Goal: Task Accomplishment & Management: Use online tool/utility

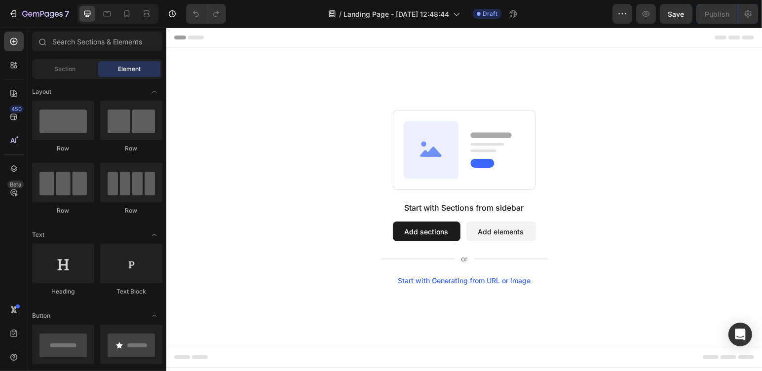
click at [479, 277] on div "Start with Generating from URL or image" at bounding box center [463, 280] width 133 height 8
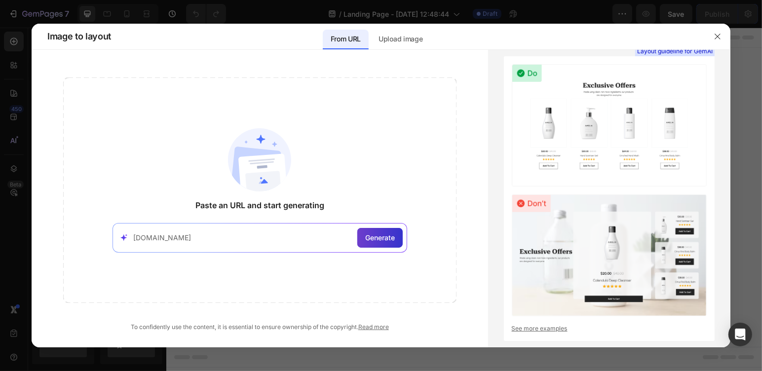
type input "[DOMAIN_NAME]"
click at [368, 234] on span "Generate" at bounding box center [380, 237] width 30 height 10
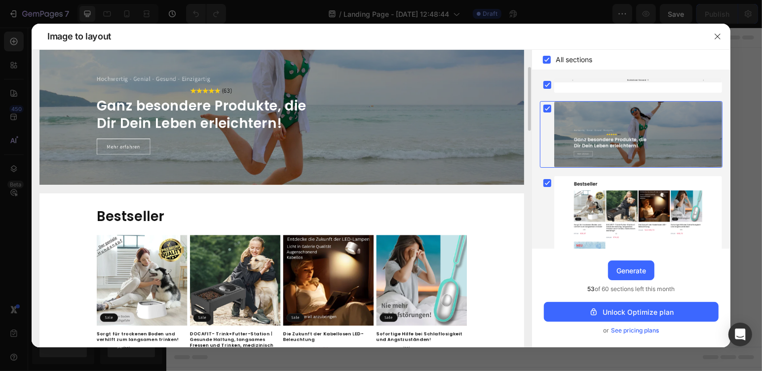
click at [409, 283] on img at bounding box center [281, 363] width 485 height 340
click at [688, 204] on div at bounding box center [638, 234] width 168 height 117
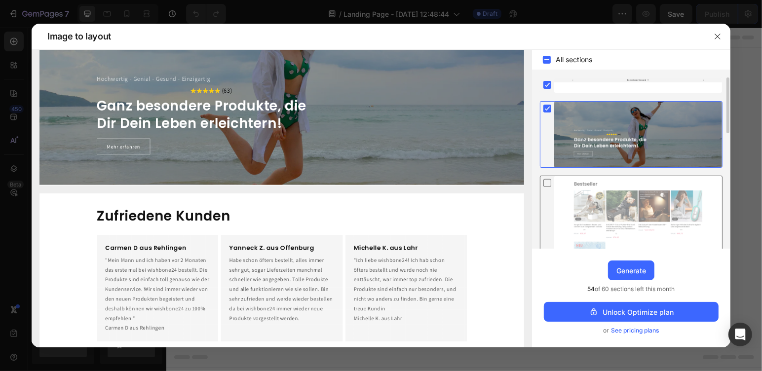
click at [688, 204] on div at bounding box center [638, 234] width 168 height 117
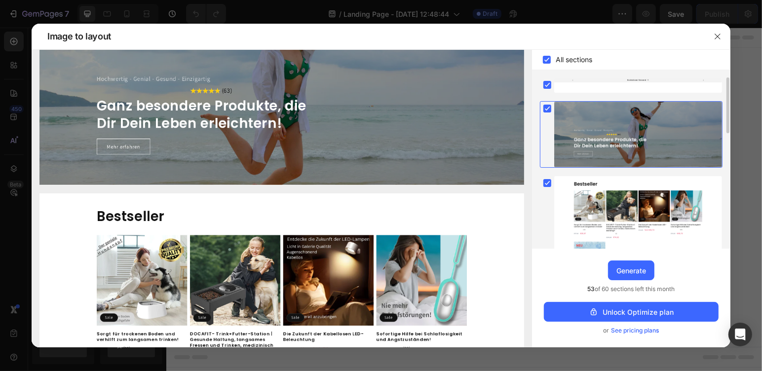
click at [584, 153] on div at bounding box center [638, 135] width 168 height 66
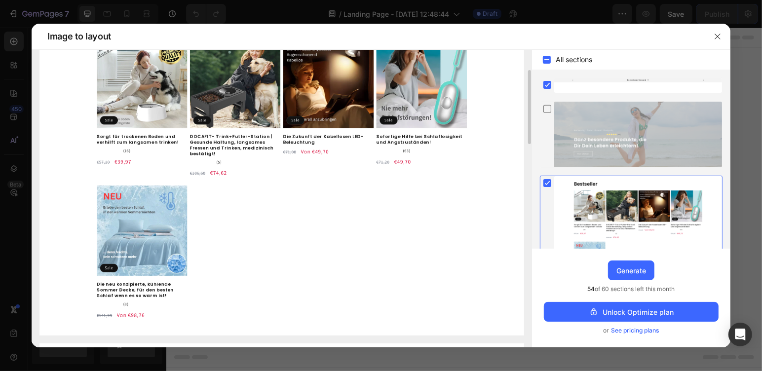
click at [402, 85] on img at bounding box center [281, 166] width 485 height 340
click at [631, 148] on div at bounding box center [638, 135] width 168 height 66
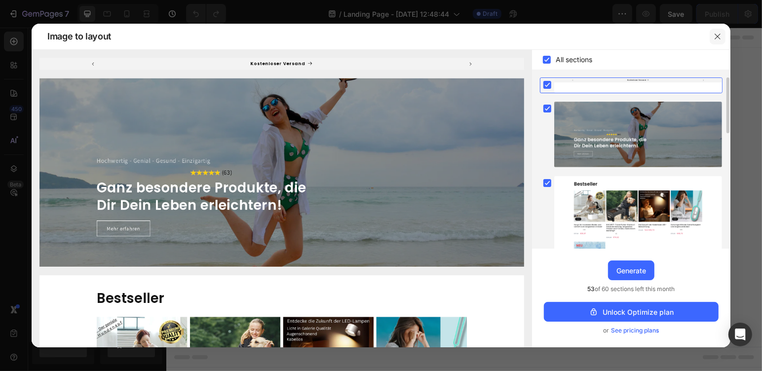
click at [716, 35] on icon "button" at bounding box center [718, 37] width 8 height 8
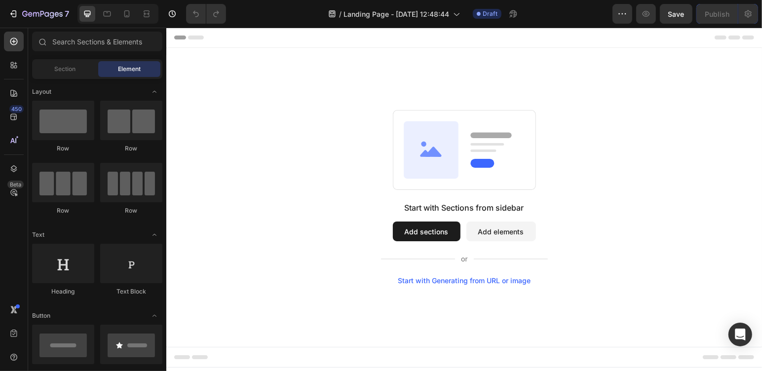
click at [438, 230] on button "Add sections" at bounding box center [426, 231] width 68 height 20
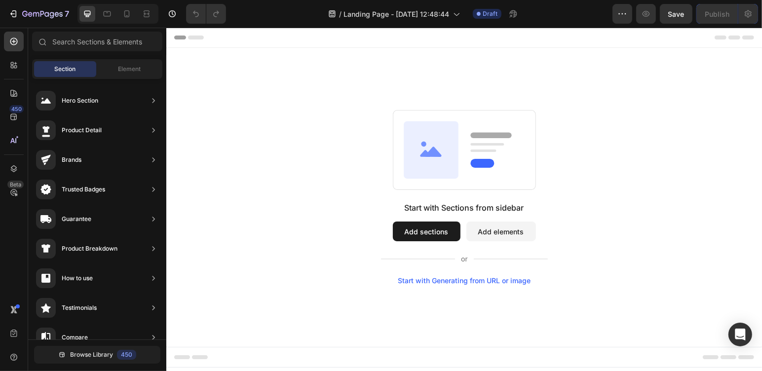
click at [438, 230] on button "Add sections" at bounding box center [426, 231] width 68 height 20
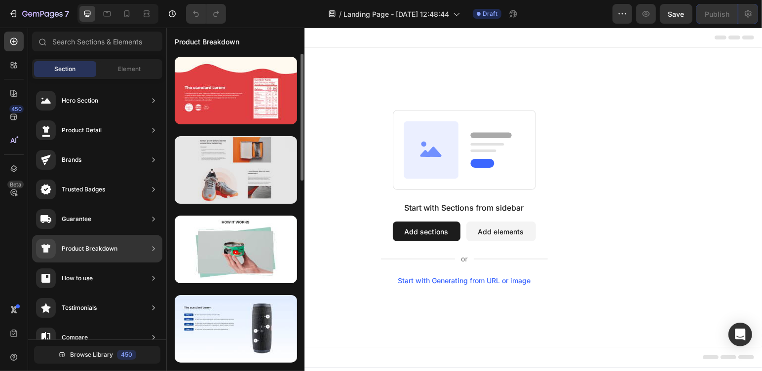
click at [242, 182] on div at bounding box center [236, 170] width 122 height 68
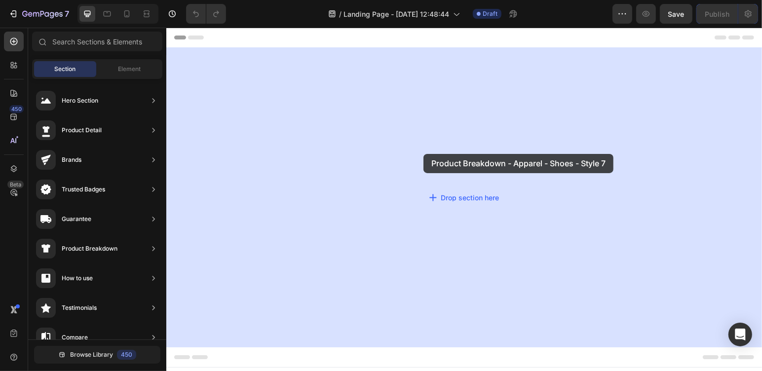
drag, startPoint x: 408, startPoint y: 209, endPoint x: 423, endPoint y: 153, distance: 57.7
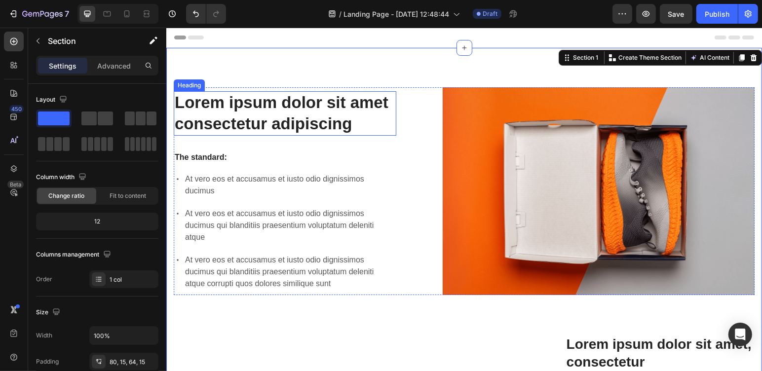
click at [324, 106] on h2 "Lorem ipsum dolor sit amet consectetur adipiscing" at bounding box center [284, 113] width 223 height 44
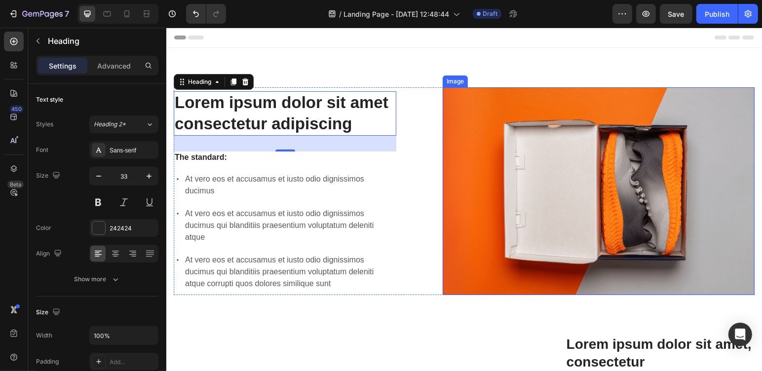
click at [530, 188] on img at bounding box center [598, 191] width 312 height 208
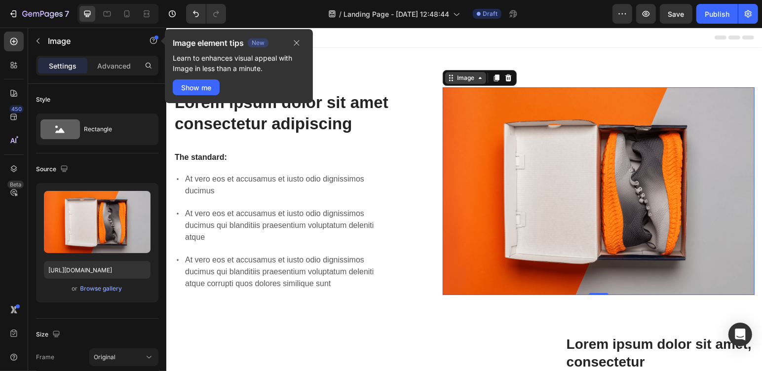
click at [476, 81] on div "Image" at bounding box center [465, 78] width 41 height 12
click at [455, 81] on div "Image" at bounding box center [465, 77] width 21 height 9
click at [494, 76] on icon at bounding box center [496, 77] width 5 height 7
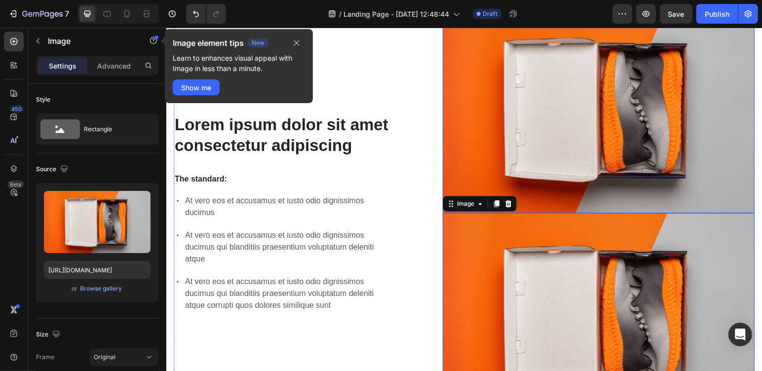
scroll to position [164, 0]
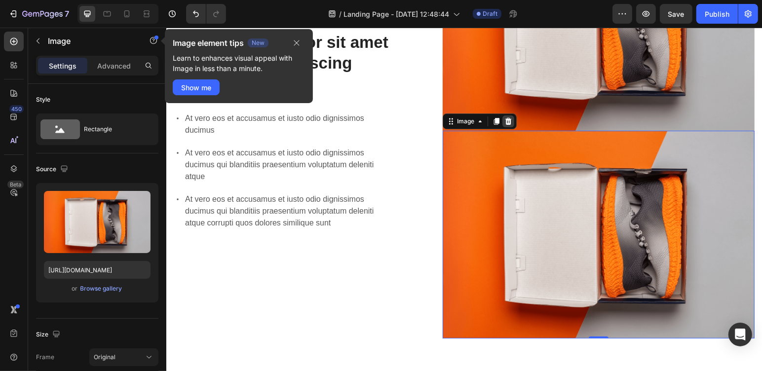
click at [507, 117] on icon at bounding box center [508, 120] width 6 height 7
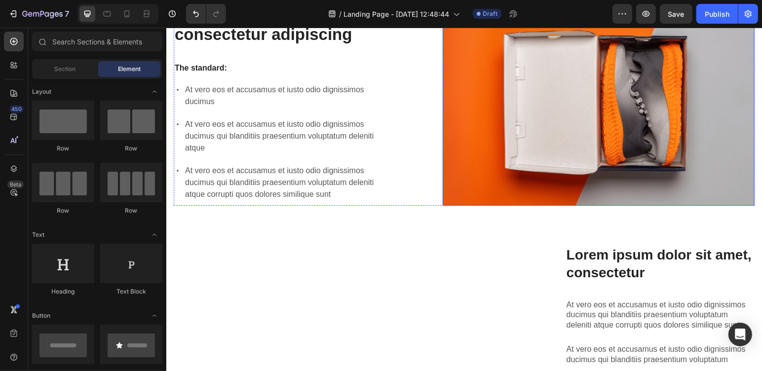
scroll to position [0, 0]
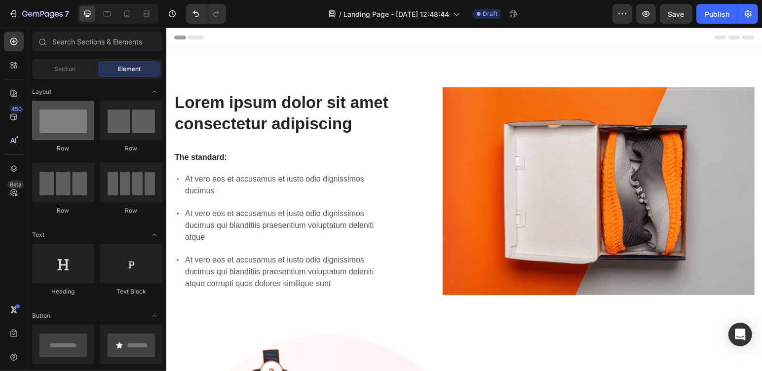
click at [63, 124] on div at bounding box center [63, 120] width 62 height 39
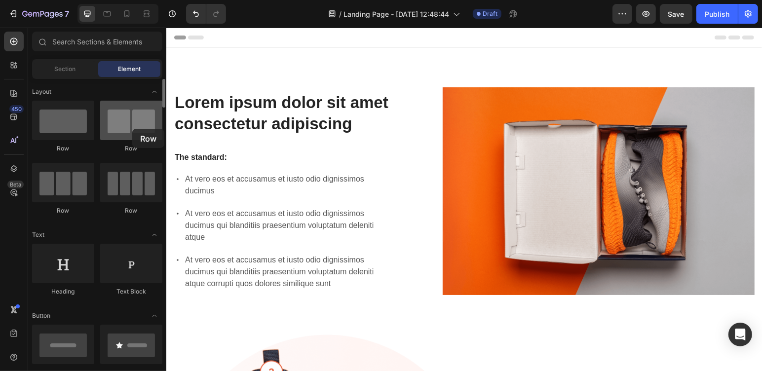
click at [132, 129] on div at bounding box center [131, 120] width 62 height 39
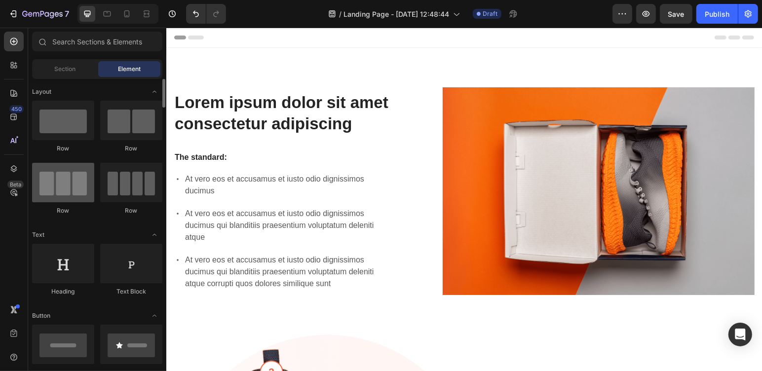
click at [72, 183] on div at bounding box center [63, 182] width 62 height 39
click at [55, 66] on span "Section" at bounding box center [65, 69] width 21 height 9
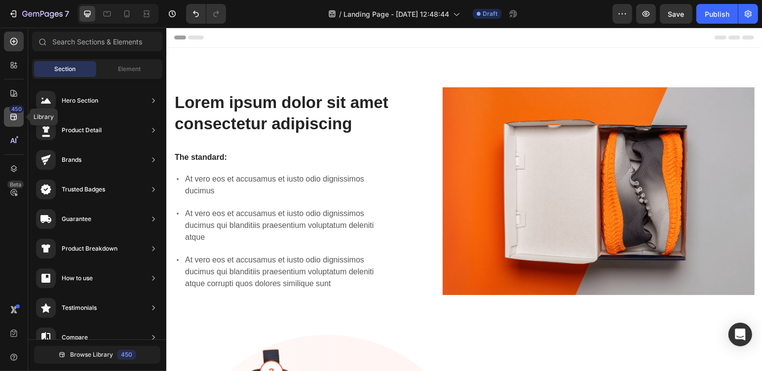
click at [12, 115] on icon at bounding box center [14, 117] width 10 height 10
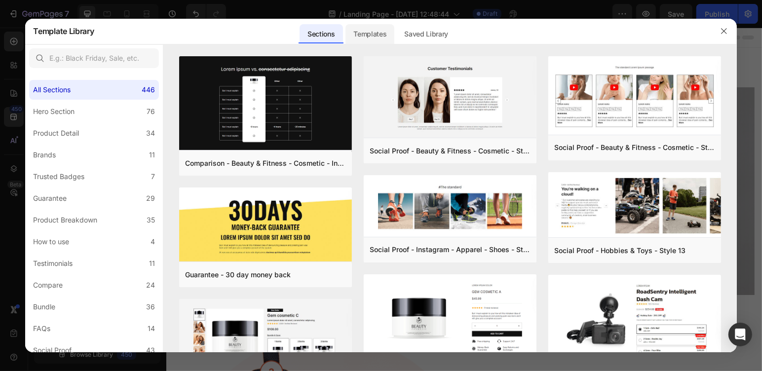
click at [375, 38] on div "Templates" at bounding box center [369, 34] width 49 height 20
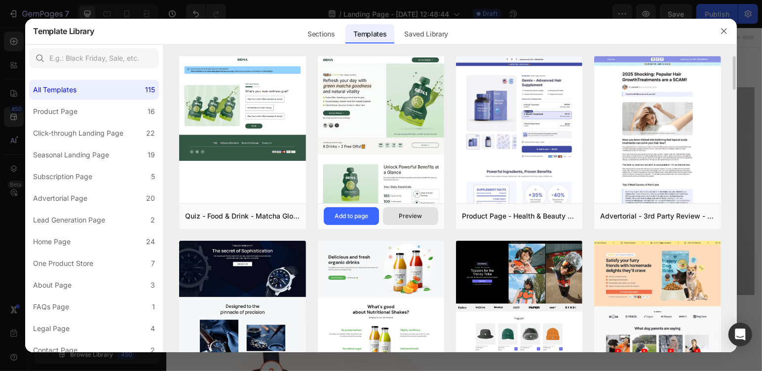
click at [411, 219] on div "Preview" at bounding box center [410, 216] width 23 height 9
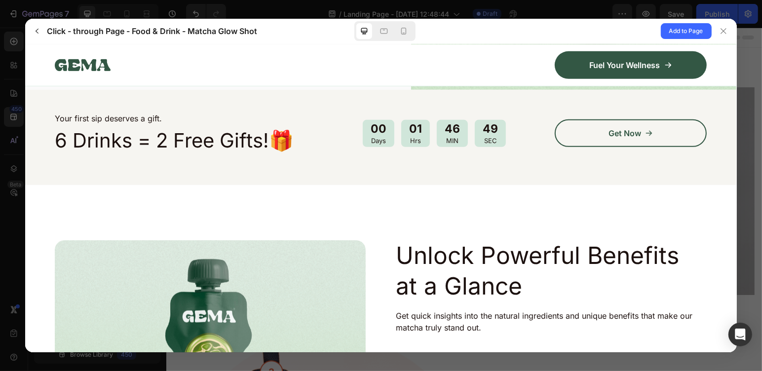
scroll to position [246, 0]
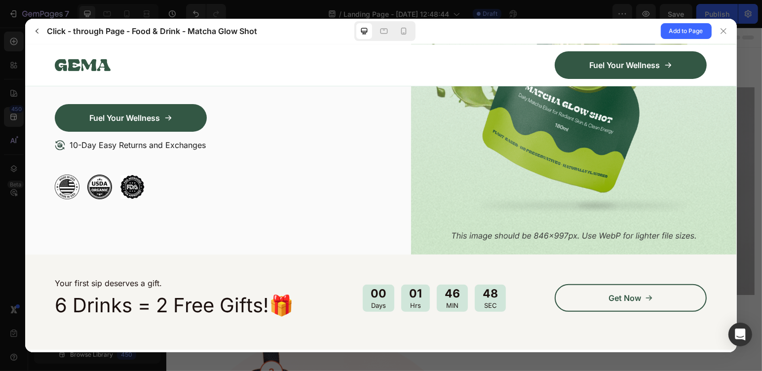
click at [582, 142] on img at bounding box center [574, 47] width 326 height 415
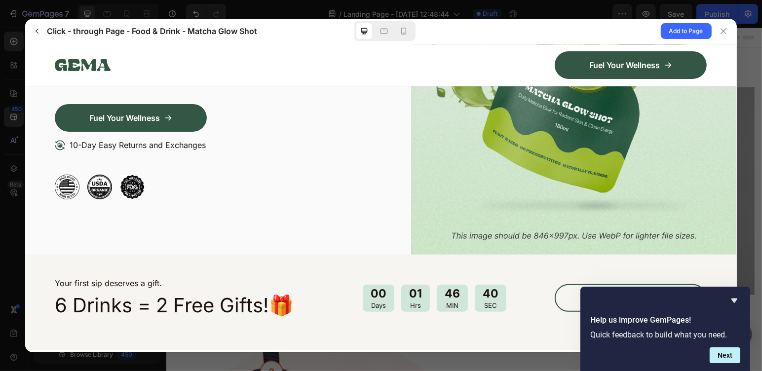
click at [582, 142] on img at bounding box center [574, 47] width 326 height 415
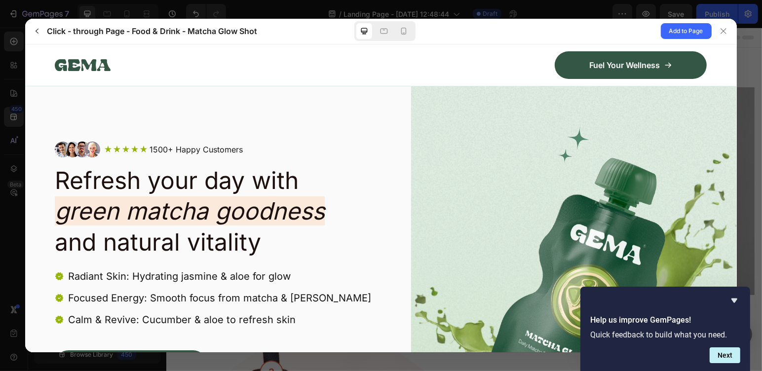
scroll to position [82, 0]
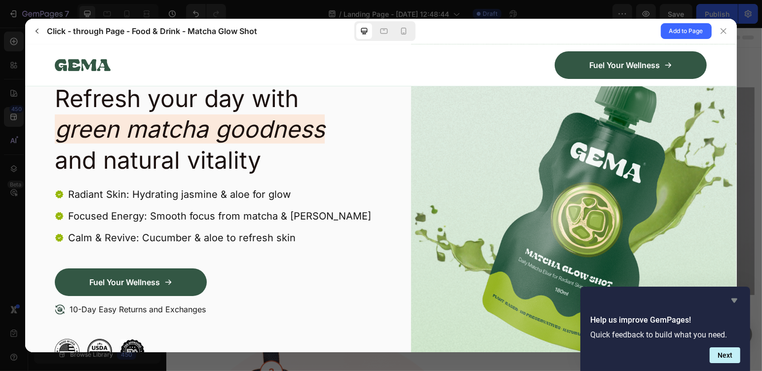
click at [734, 304] on icon "Hide survey" at bounding box center [734, 301] width 12 height 12
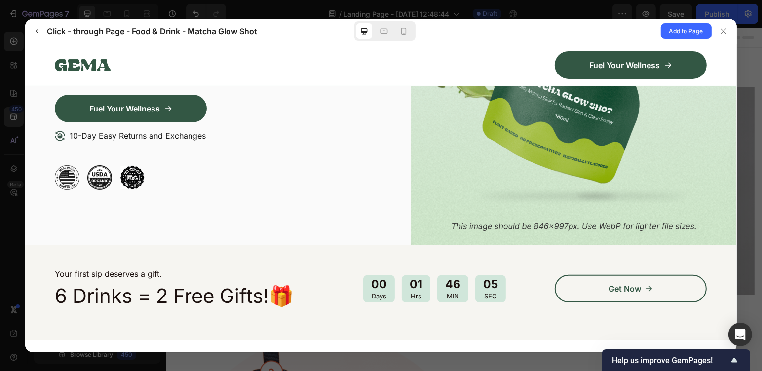
scroll to position [0, 0]
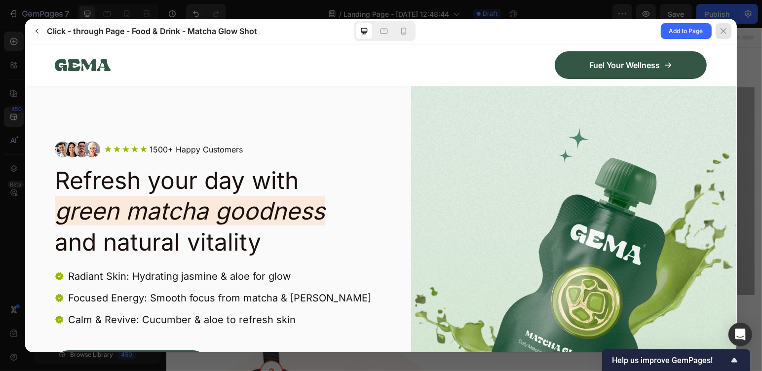
click at [722, 34] on icon at bounding box center [724, 31] width 8 height 8
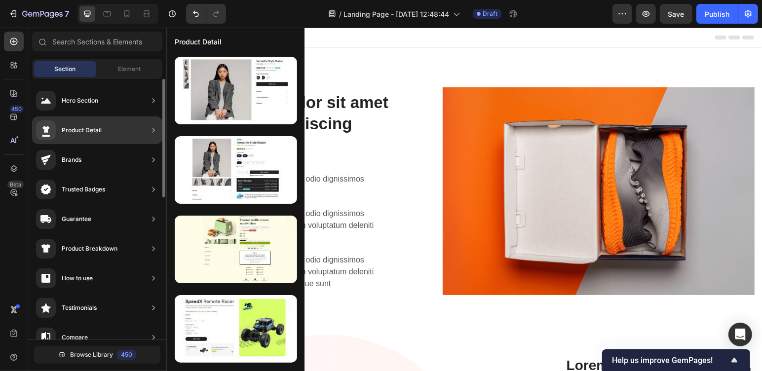
click at [111, 130] on div "Product Detail" at bounding box center [97, 130] width 130 height 28
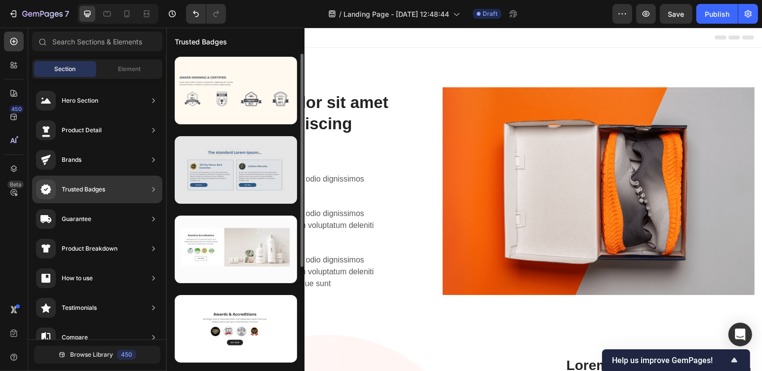
click at [249, 191] on div at bounding box center [236, 170] width 122 height 68
click at [200, 177] on div at bounding box center [236, 170] width 122 height 68
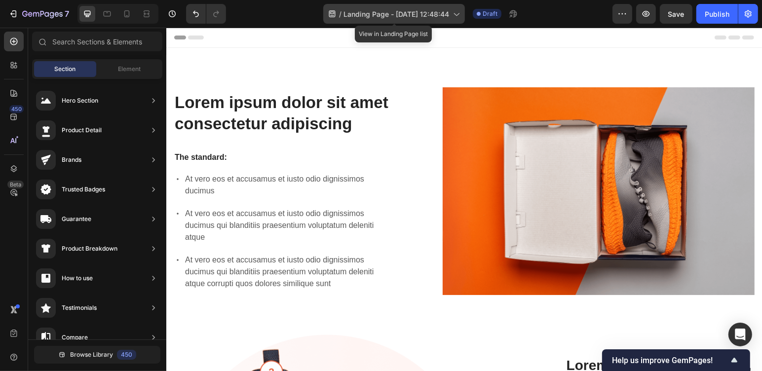
click at [457, 14] on icon at bounding box center [456, 14] width 5 height 3
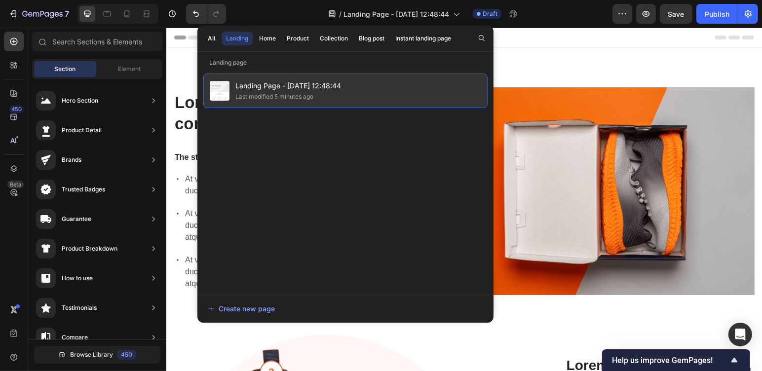
click at [293, 91] on span "Landing Page - [DATE] 12:48:44" at bounding box center [288, 86] width 106 height 12
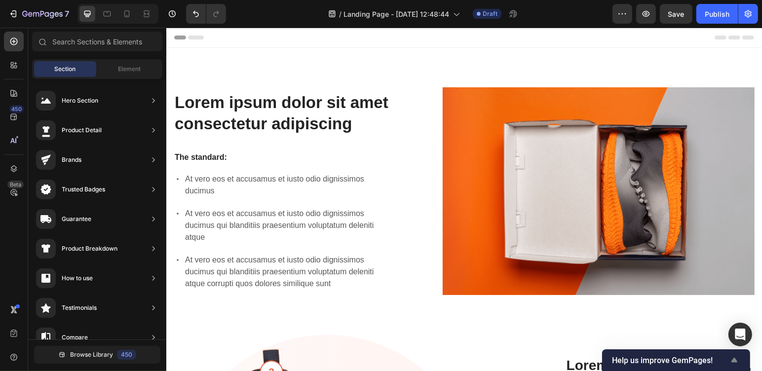
click at [721, 357] on span "Help us improve GemPages!" at bounding box center [670, 360] width 116 height 9
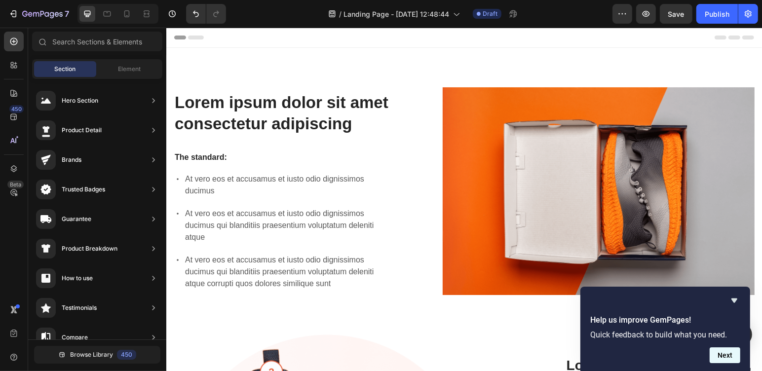
click at [717, 358] on button "Next" at bounding box center [725, 355] width 31 height 16
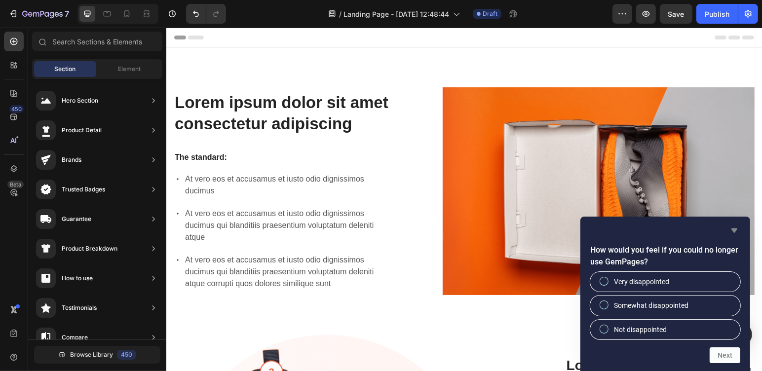
click at [733, 228] on icon "Hide survey" at bounding box center [734, 231] width 12 height 12
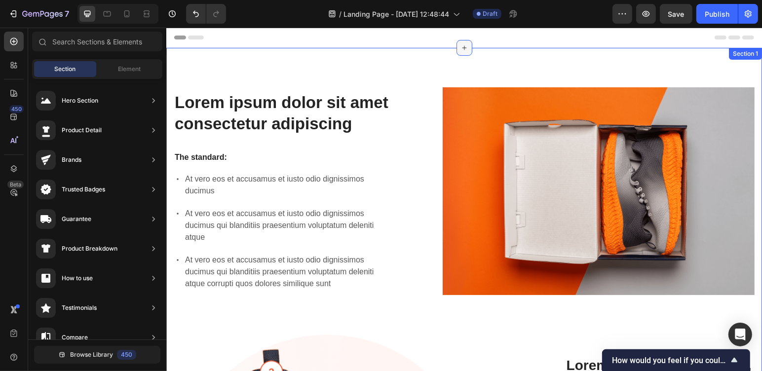
click at [460, 49] on icon at bounding box center [464, 47] width 8 height 8
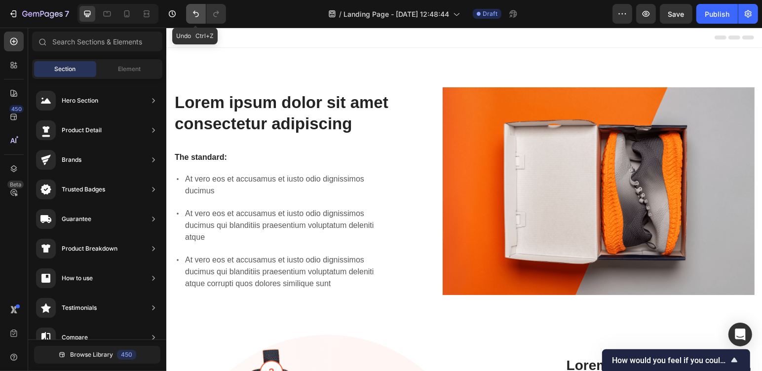
click at [193, 14] on icon "Undo/Redo" at bounding box center [196, 14] width 10 height 10
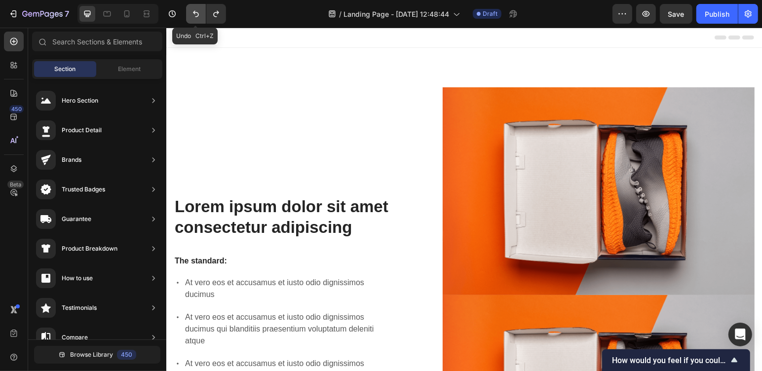
click at [193, 14] on icon "Undo/Redo" at bounding box center [196, 14] width 10 height 10
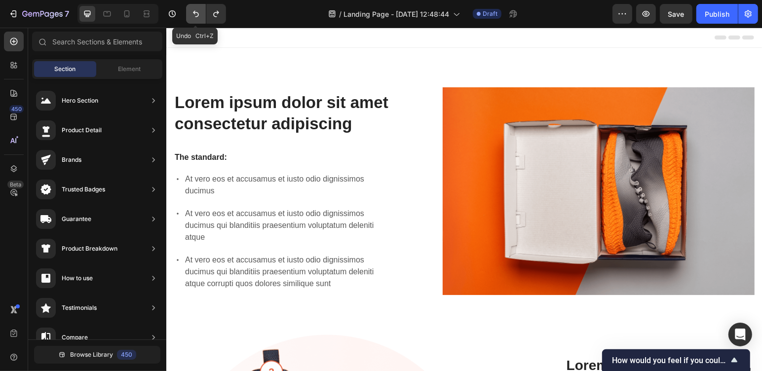
click at [193, 14] on icon "Undo/Redo" at bounding box center [196, 14] width 10 height 10
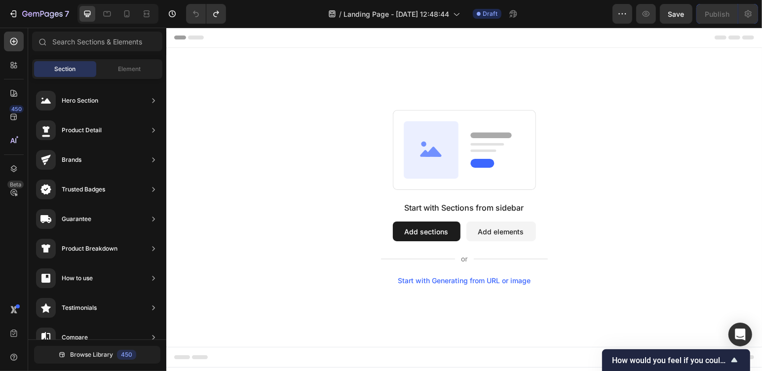
click at [439, 228] on button "Add sections" at bounding box center [426, 231] width 68 height 20
click at [432, 161] on icon at bounding box center [430, 149] width 55 height 57
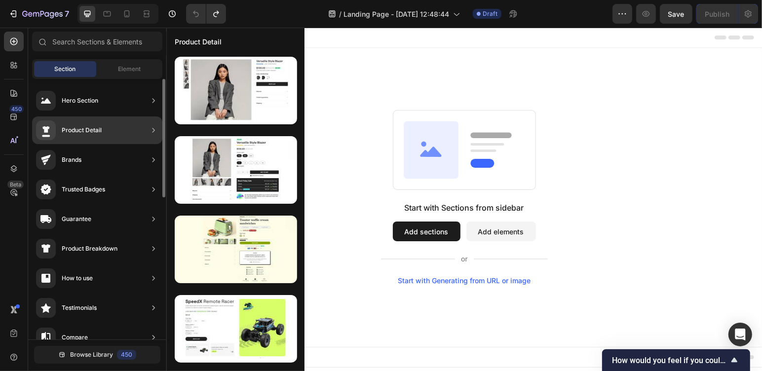
click at [93, 133] on div "Product Detail" at bounding box center [82, 130] width 40 height 10
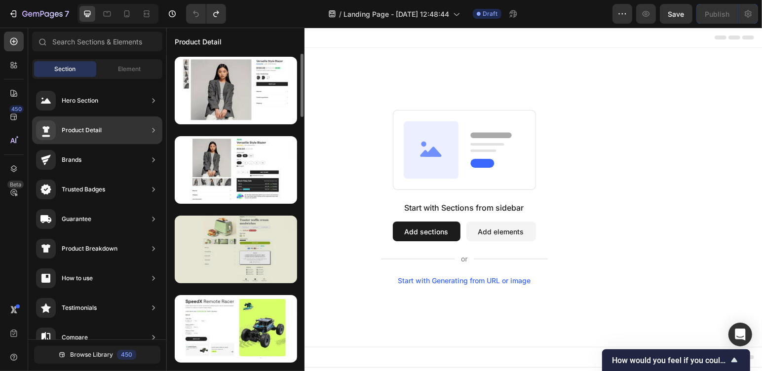
click at [247, 249] on div at bounding box center [236, 250] width 122 height 68
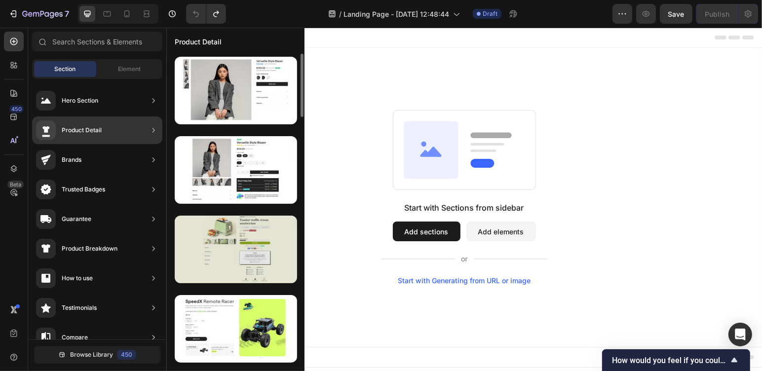
click at [247, 249] on div at bounding box center [236, 250] width 122 height 68
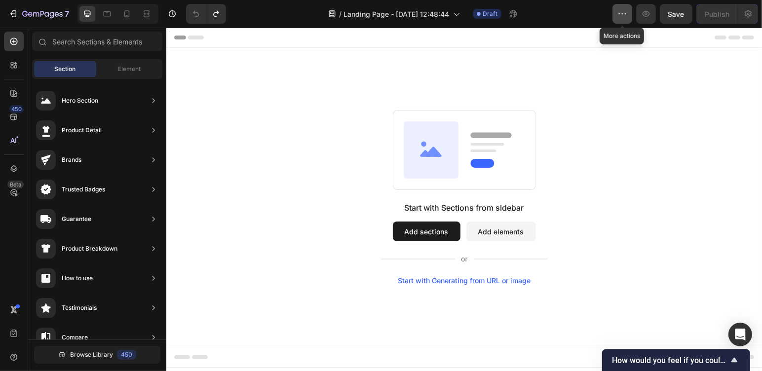
click at [626, 14] on icon "button" at bounding box center [625, 13] width 1 height 1
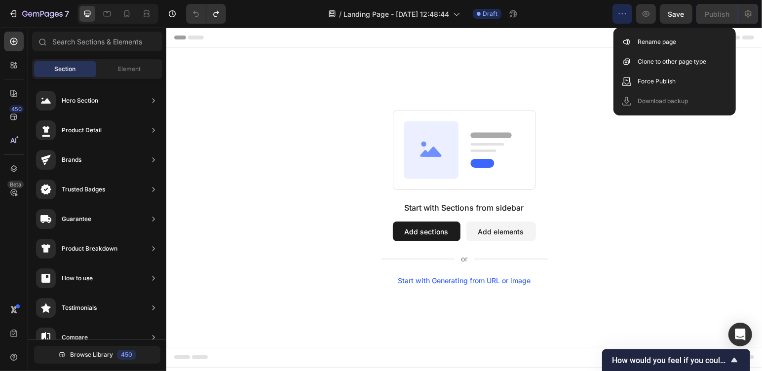
click at [582, 56] on div "Start with Sections from sidebar Add sections Add elements Start with Generatin…" at bounding box center [464, 196] width 596 height 299
click at [561, 73] on div "Start with Sections from sidebar Add sections Add elements Start with Generatin…" at bounding box center [464, 196] width 596 height 299
click at [750, 239] on div "Start with Sections from sidebar Add sections Add elements Start with Generatin…" at bounding box center [464, 196] width 596 height 299
click at [219, 19] on icon "Undo/Redo" at bounding box center [216, 14] width 10 height 10
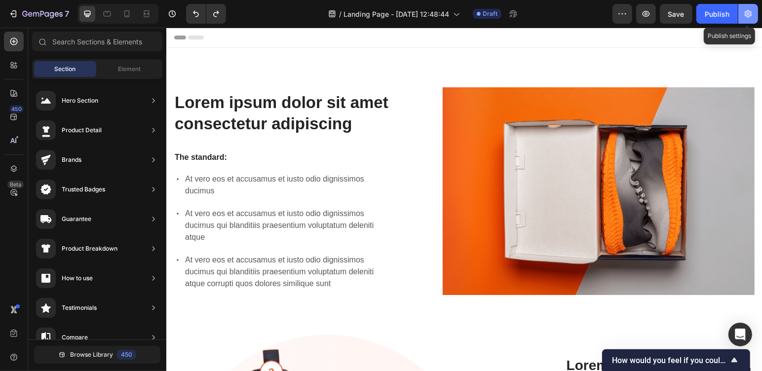
click at [751, 12] on icon "button" at bounding box center [748, 14] width 10 height 10
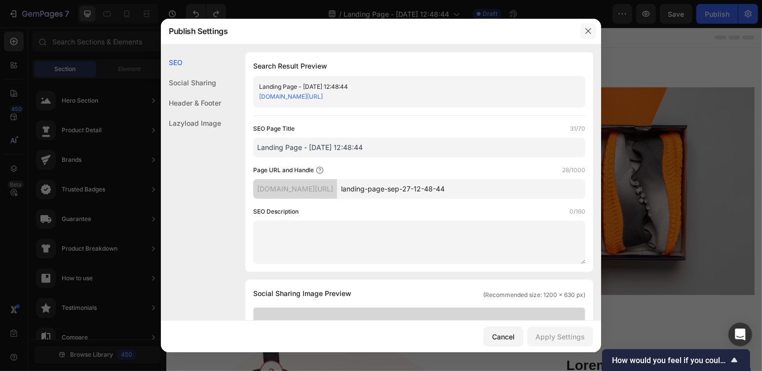
click at [585, 29] on icon "button" at bounding box center [588, 31] width 8 height 8
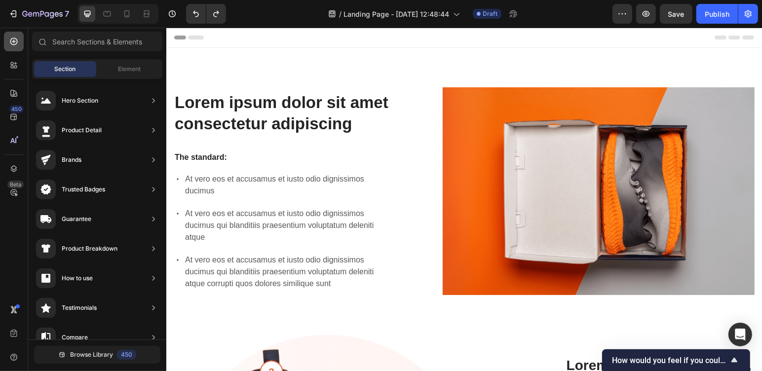
click at [14, 39] on icon at bounding box center [14, 42] width 10 height 10
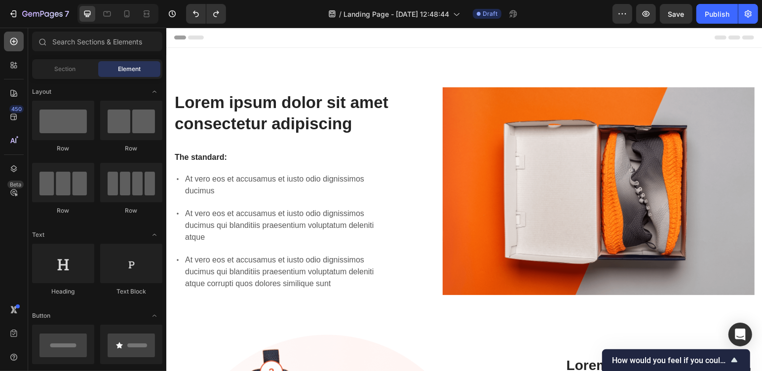
click at [14, 39] on icon at bounding box center [14, 42] width 10 height 10
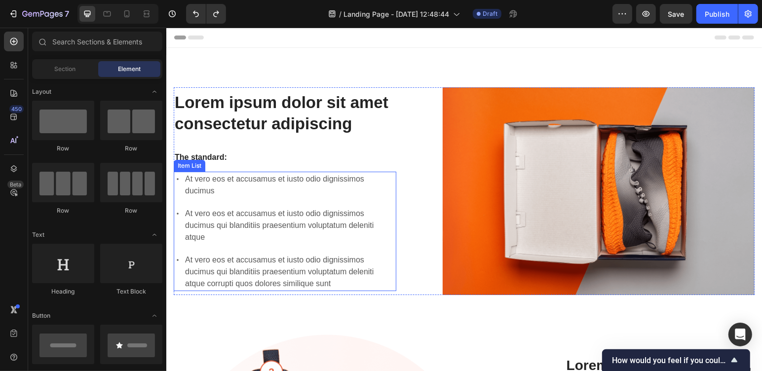
click at [241, 185] on p "At vero eos et accusamus et iusto odio dignissimos ducimus" at bounding box center [290, 185] width 210 height 24
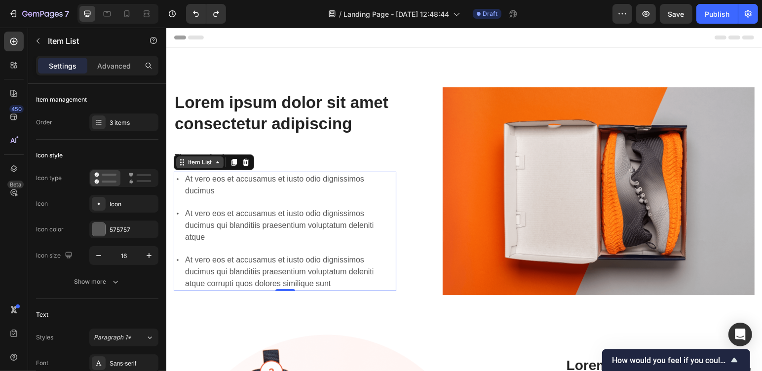
click at [213, 166] on div "Item List" at bounding box center [200, 161] width 28 height 9
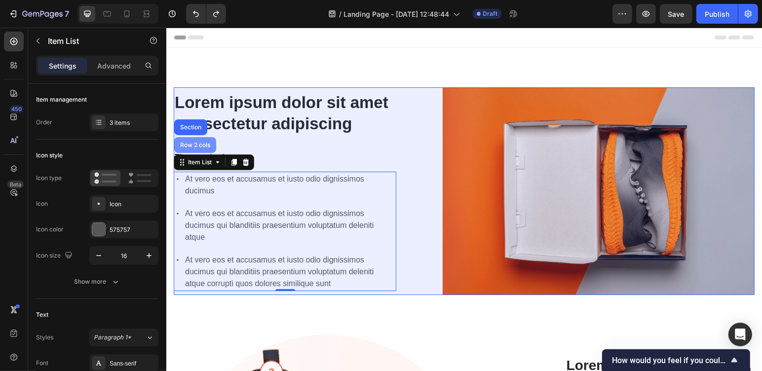
click at [193, 148] on div "Row 2 cols" at bounding box center [195, 145] width 34 height 6
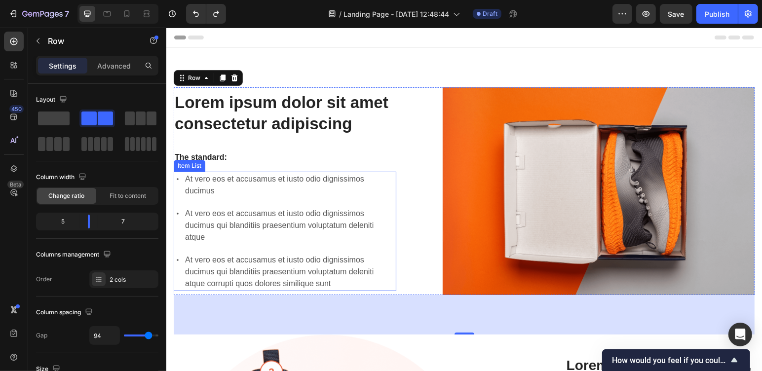
click at [245, 176] on div "At vero eos et accusamus et iusto odio dignissimos ducimus" at bounding box center [289, 184] width 213 height 27
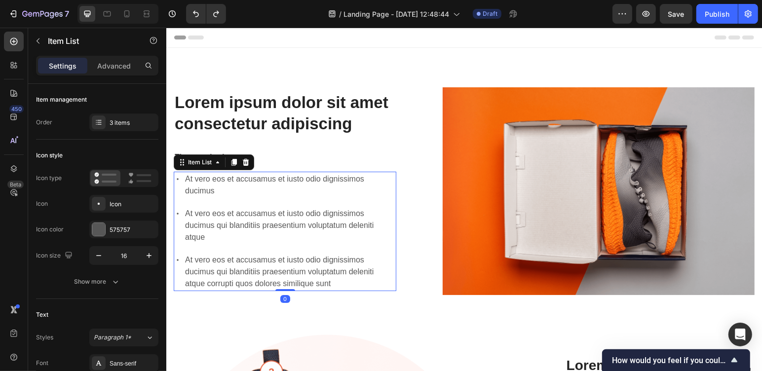
click at [195, 170] on div "Item List" at bounding box center [213, 162] width 80 height 16
click at [194, 166] on div "Item List" at bounding box center [200, 161] width 28 height 9
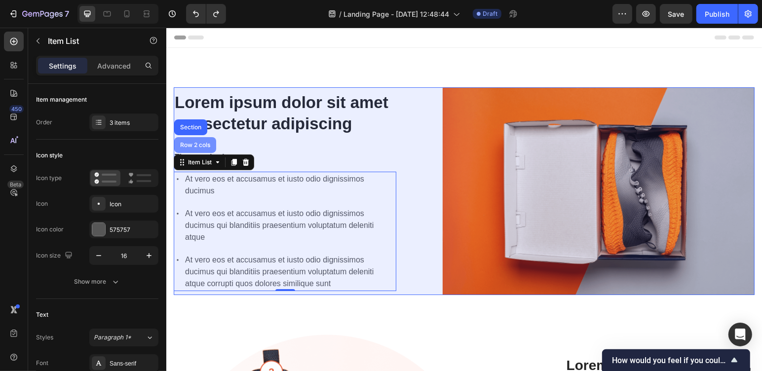
click at [195, 148] on div "Row 2 cols" at bounding box center [195, 145] width 34 height 6
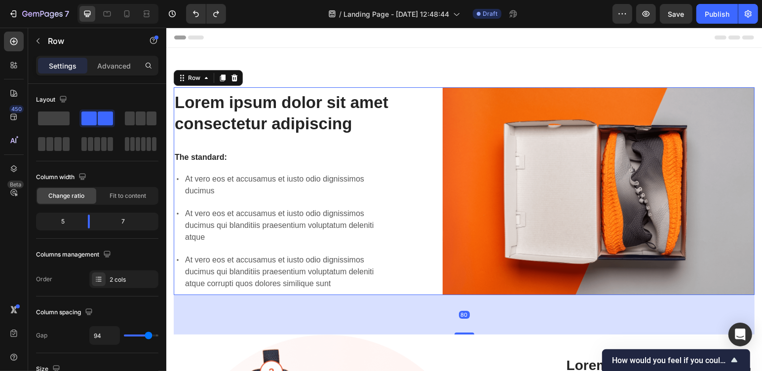
click at [195, 150] on div "Lorem ipsum dolor sit amet consectetur adipiscing Heading The standard: Text Bl…" at bounding box center [284, 191] width 223 height 208
click at [210, 208] on div "At vero eos et accusamus et iusto odio dignissimos ducimus At vero eos et accus…" at bounding box center [284, 230] width 223 height 119
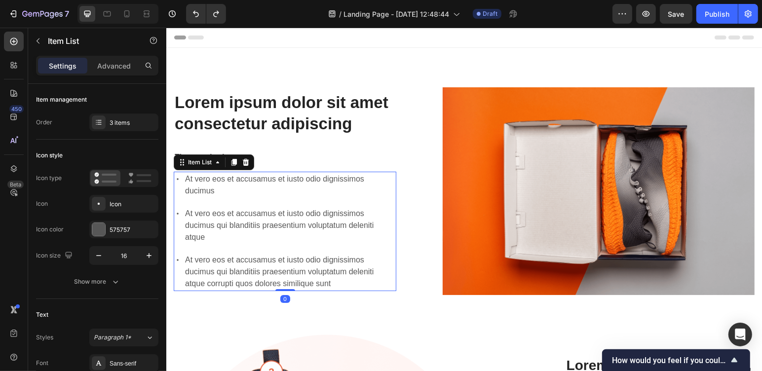
click at [192, 186] on p "At vero eos et accusamus et iusto odio dignissimos ducimus" at bounding box center [290, 185] width 210 height 24
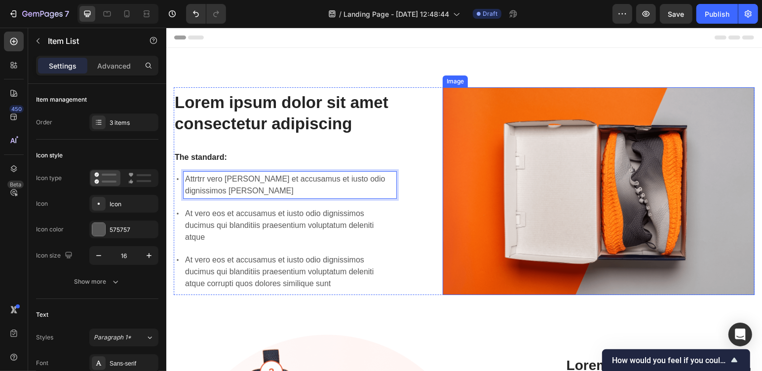
click at [645, 187] on img at bounding box center [598, 191] width 312 height 208
